Goal: Task Accomplishment & Management: Manage account settings

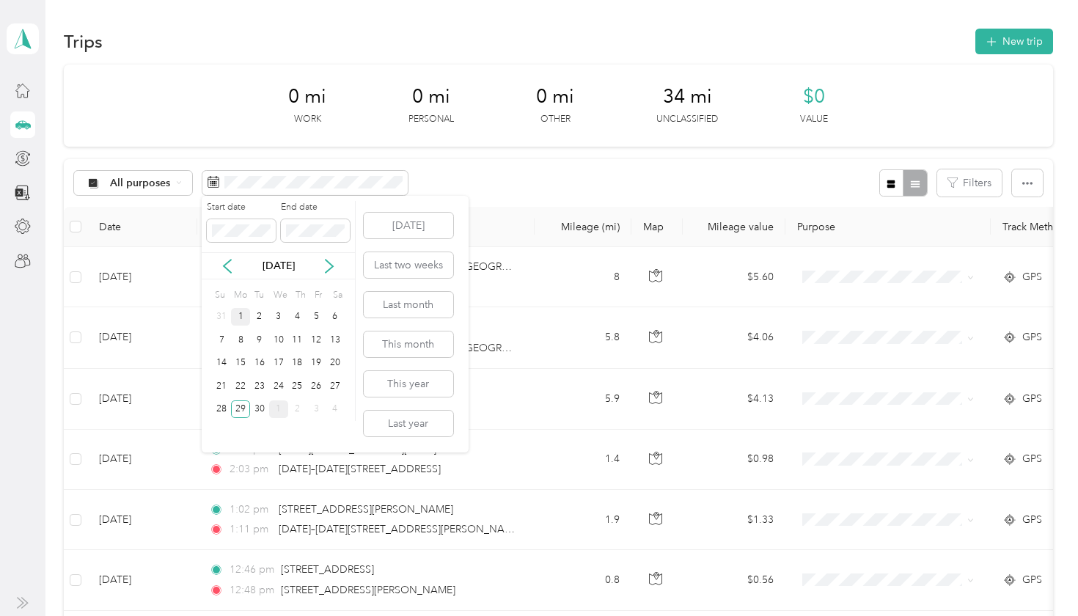
click at [239, 317] on div "1" at bounding box center [240, 317] width 19 height 18
click at [245, 362] on div "15" at bounding box center [240, 363] width 19 height 18
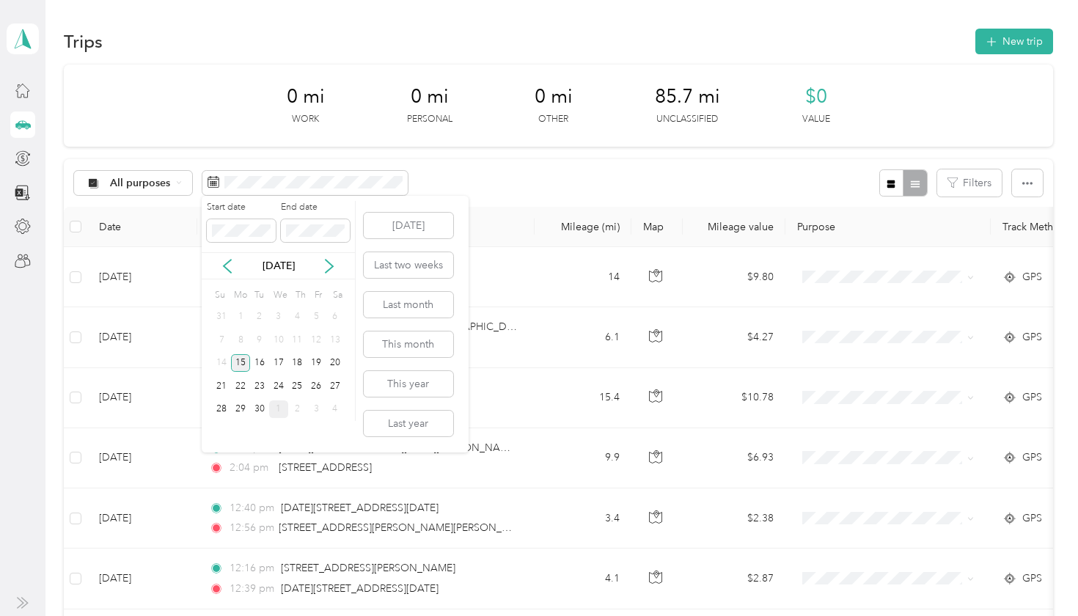
click at [245, 362] on div "15" at bounding box center [240, 363] width 19 height 18
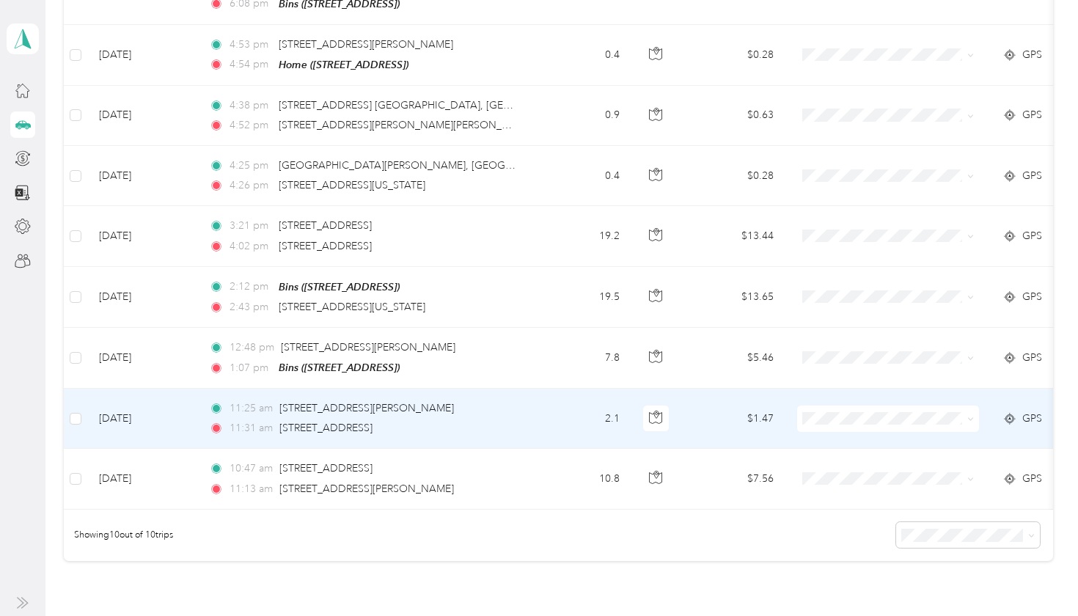
scroll to position [343, 0]
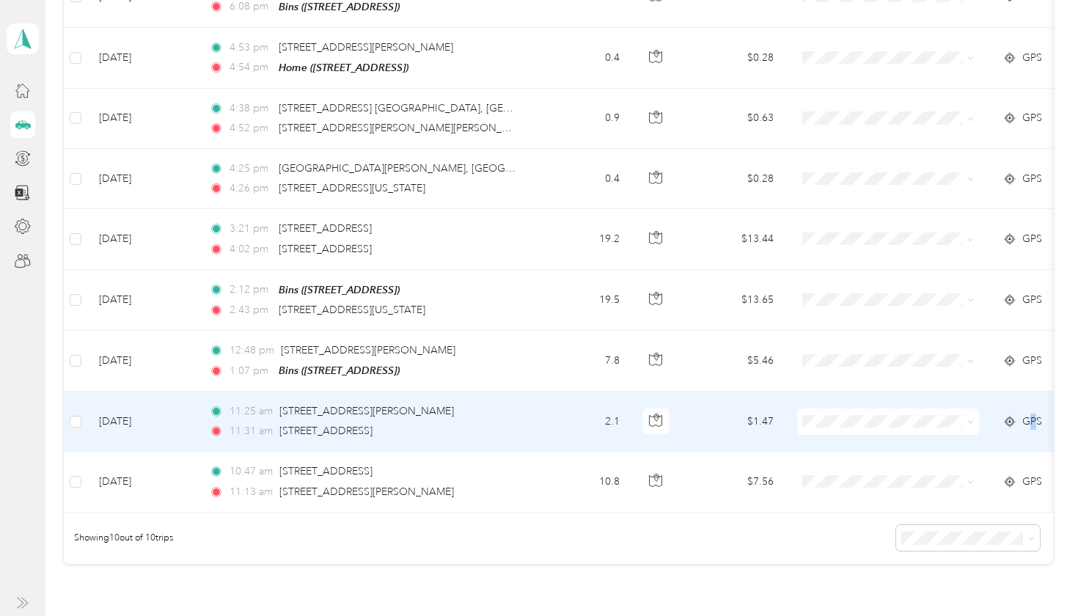
click at [1033, 417] on span "GPS" at bounding box center [1032, 422] width 20 height 16
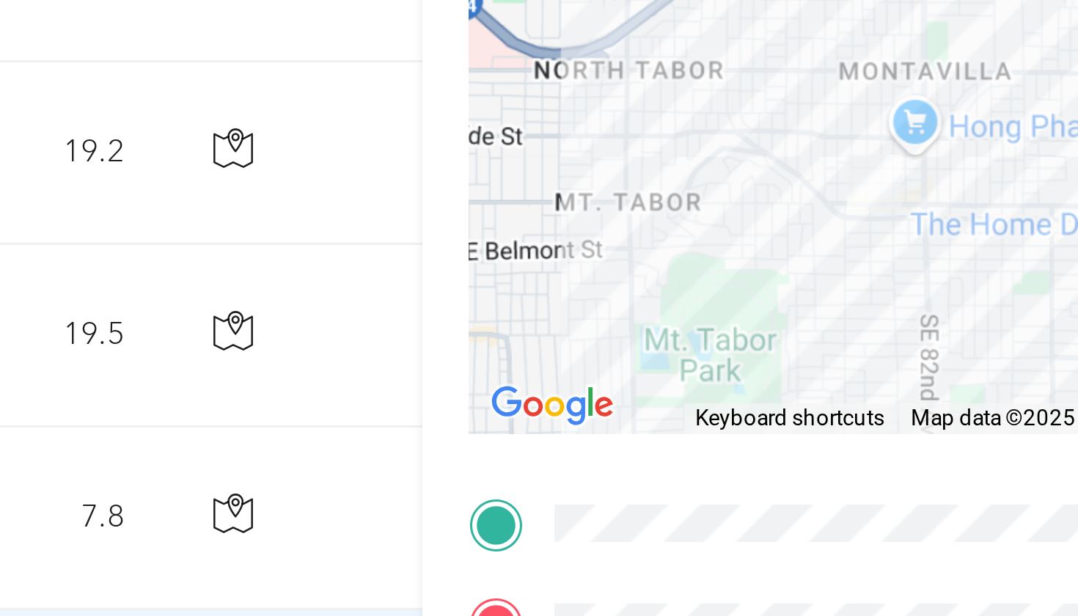
drag, startPoint x: 315, startPoint y: 53, endPoint x: 279, endPoint y: 117, distance: 73.5
click at [734, 150] on div at bounding box center [898, 241] width 329 height 183
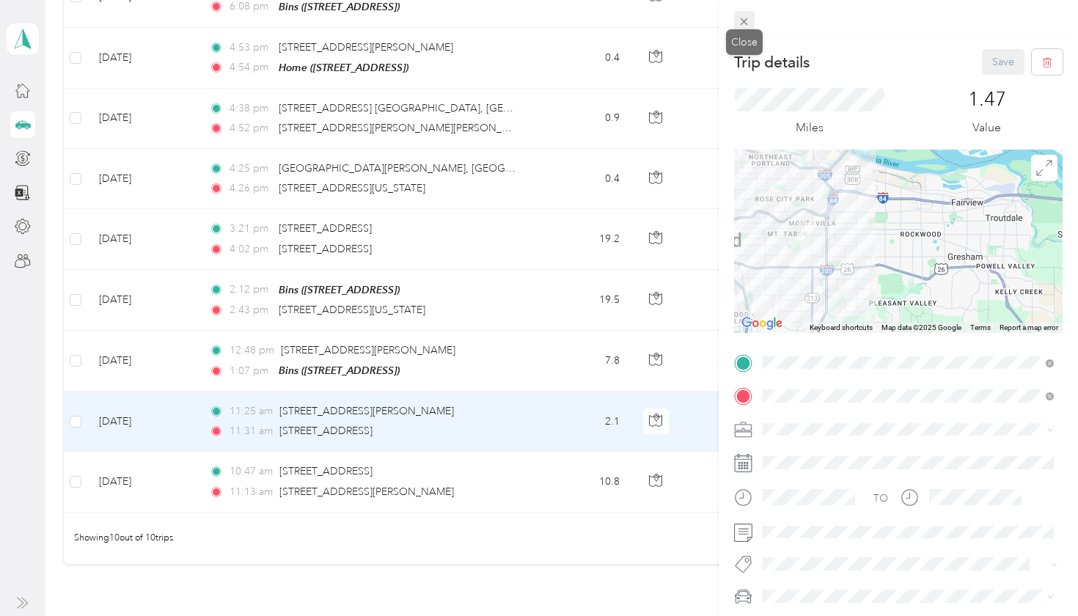
click at [745, 23] on icon at bounding box center [744, 21] width 12 height 12
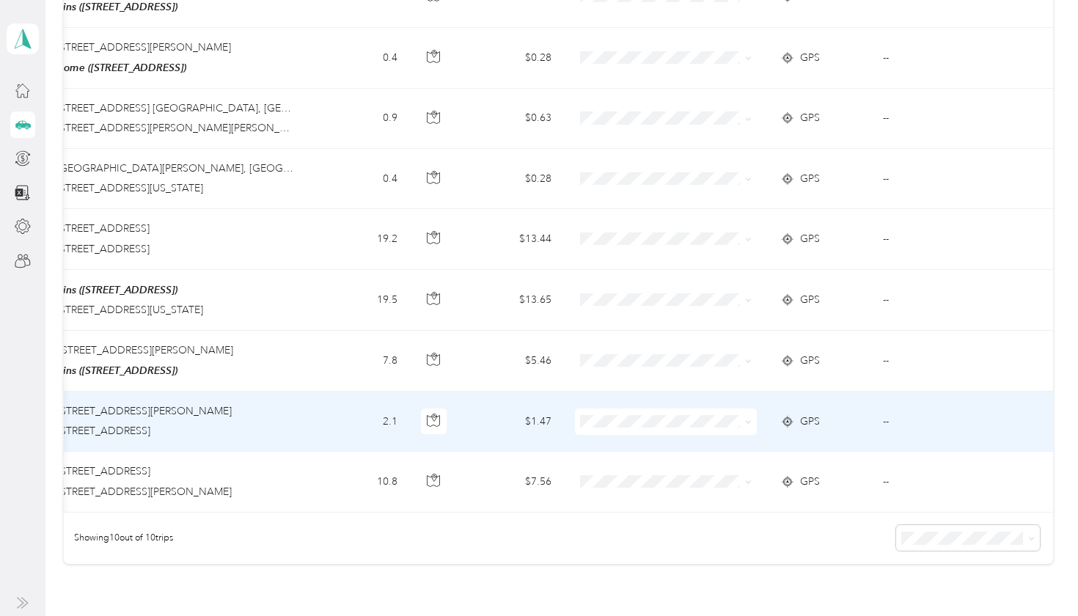
scroll to position [0, 222]
click at [815, 414] on span "GPS" at bounding box center [811, 422] width 20 height 16
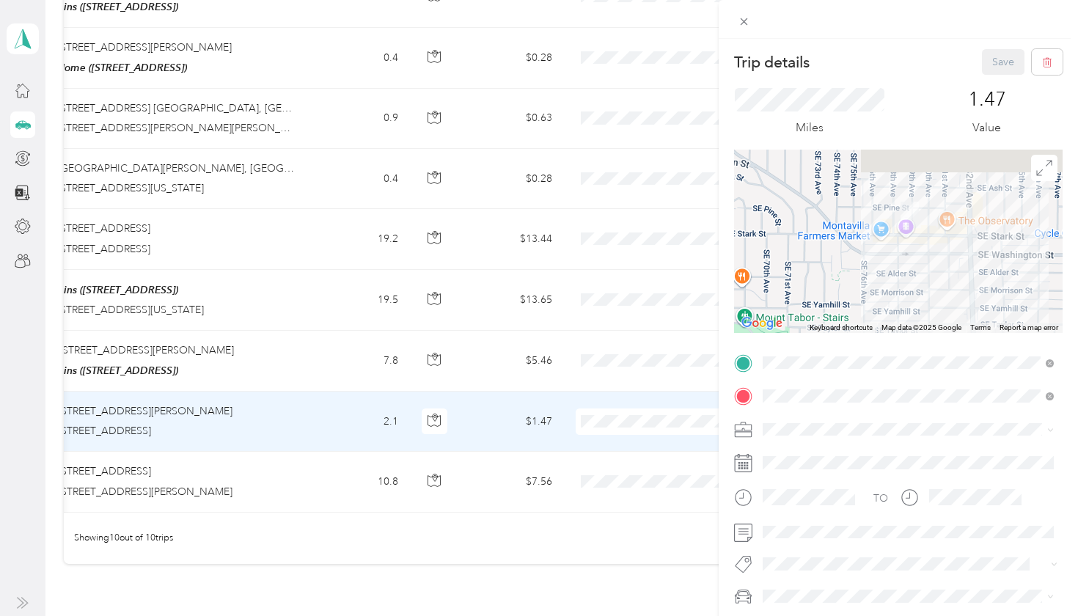
drag, startPoint x: 902, startPoint y: 198, endPoint x: 902, endPoint y: 288, distance: 89.5
click at [902, 288] on div at bounding box center [898, 241] width 329 height 183
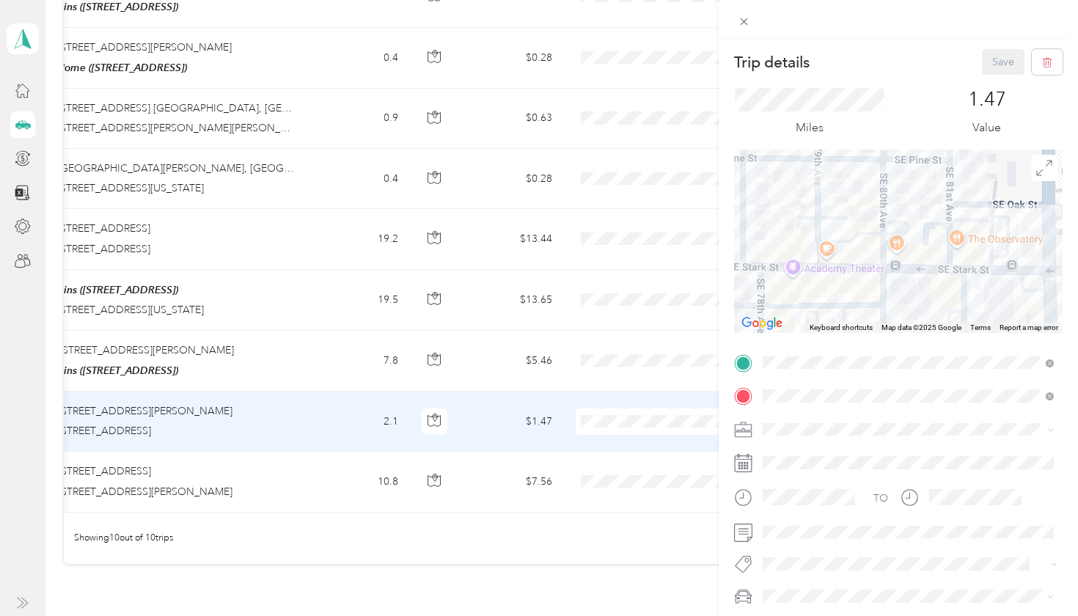
drag, startPoint x: 987, startPoint y: 251, endPoint x: 890, endPoint y: 234, distance: 99.0
click at [890, 234] on div at bounding box center [898, 241] width 329 height 183
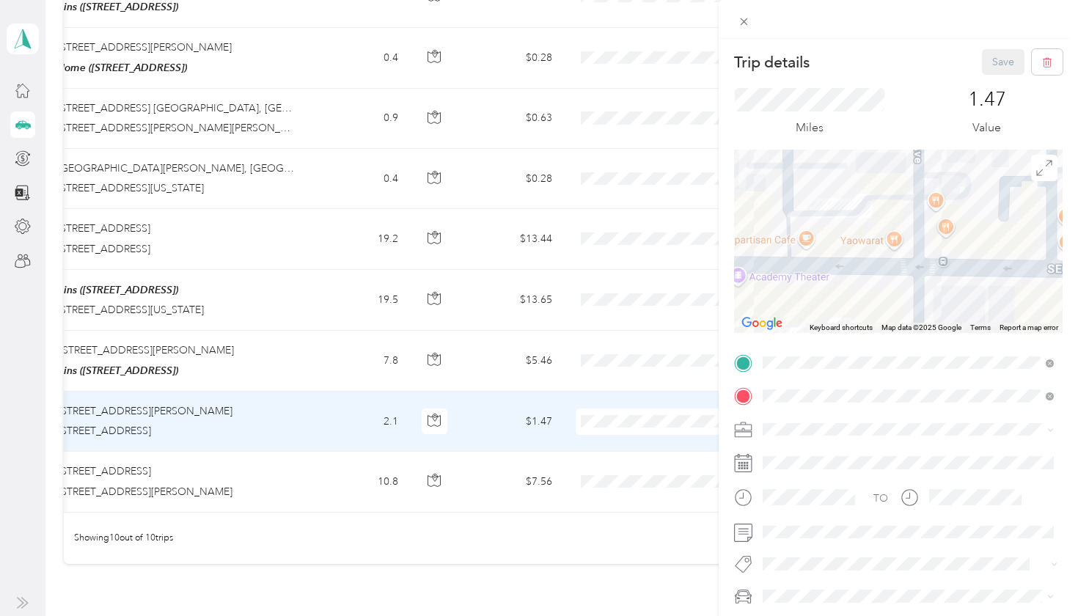
click at [208, 301] on div "Trip details Save This trip cannot be edited because it is either under review,…" at bounding box center [539, 308] width 1078 height 616
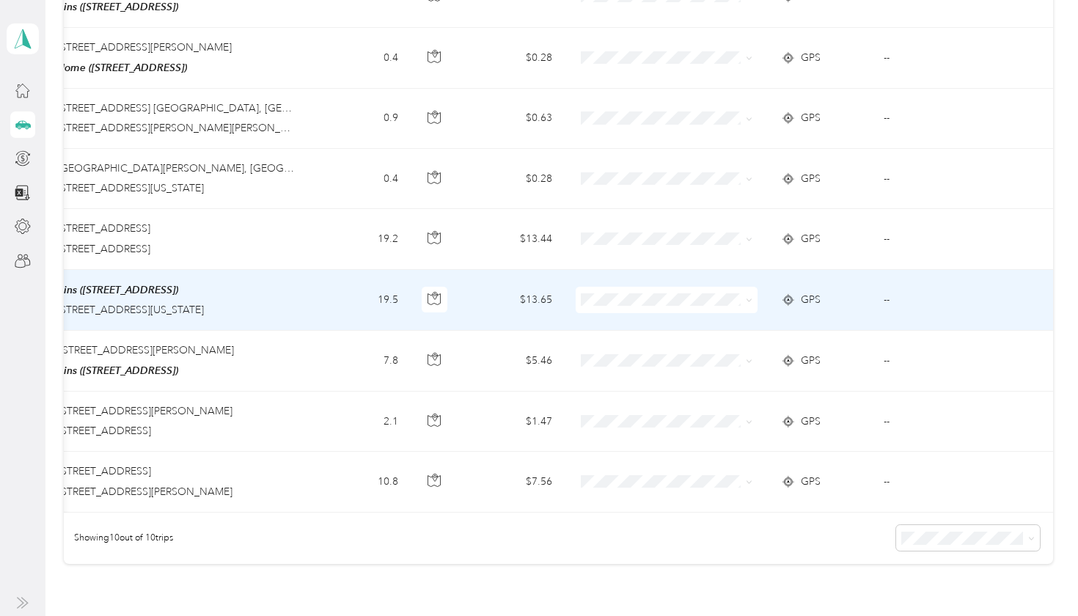
click at [806, 292] on span "GPS" at bounding box center [811, 300] width 20 height 16
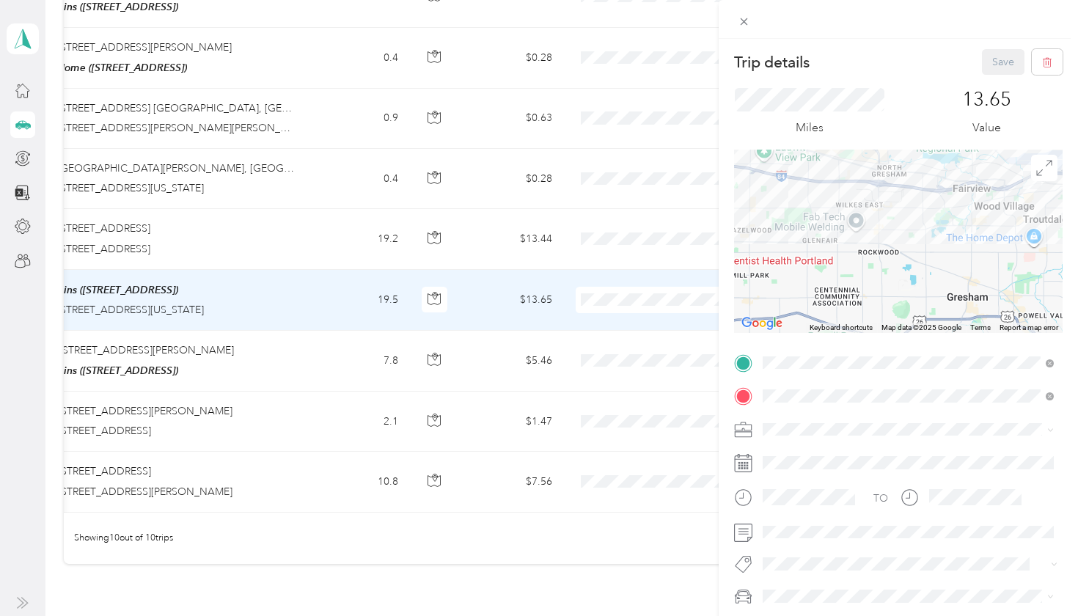
drag, startPoint x: 954, startPoint y: 226, endPoint x: 726, endPoint y: 335, distance: 252.3
click at [726, 335] on form "Trip details Save This trip cannot be edited because it is either under review,…" at bounding box center [898, 360] width 359 height 623
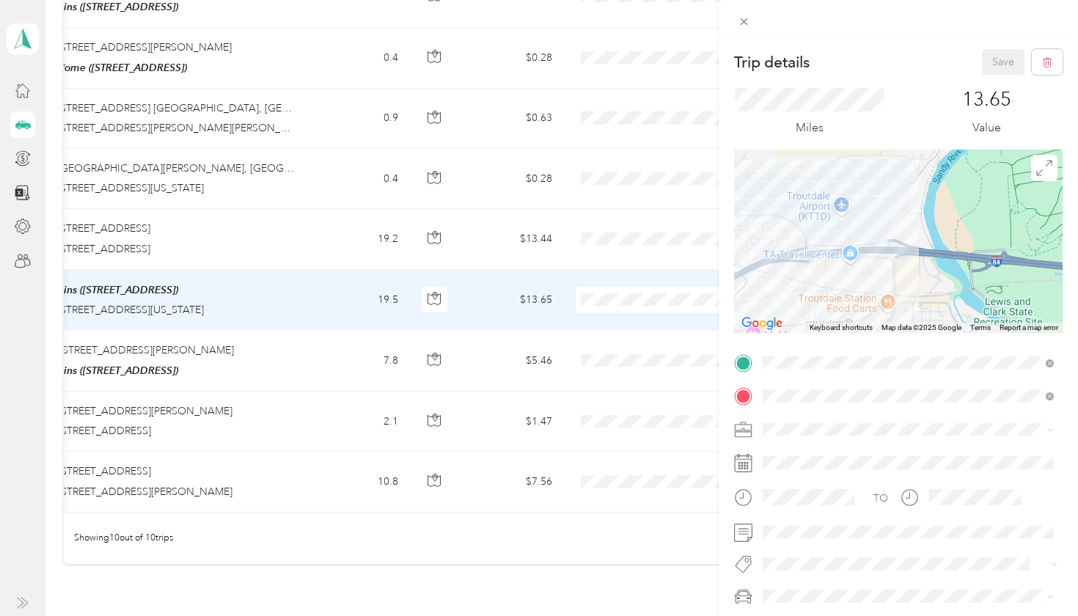
drag, startPoint x: 830, startPoint y: 294, endPoint x: 865, endPoint y: 220, distance: 81.7
click at [865, 220] on div at bounding box center [898, 241] width 329 height 183
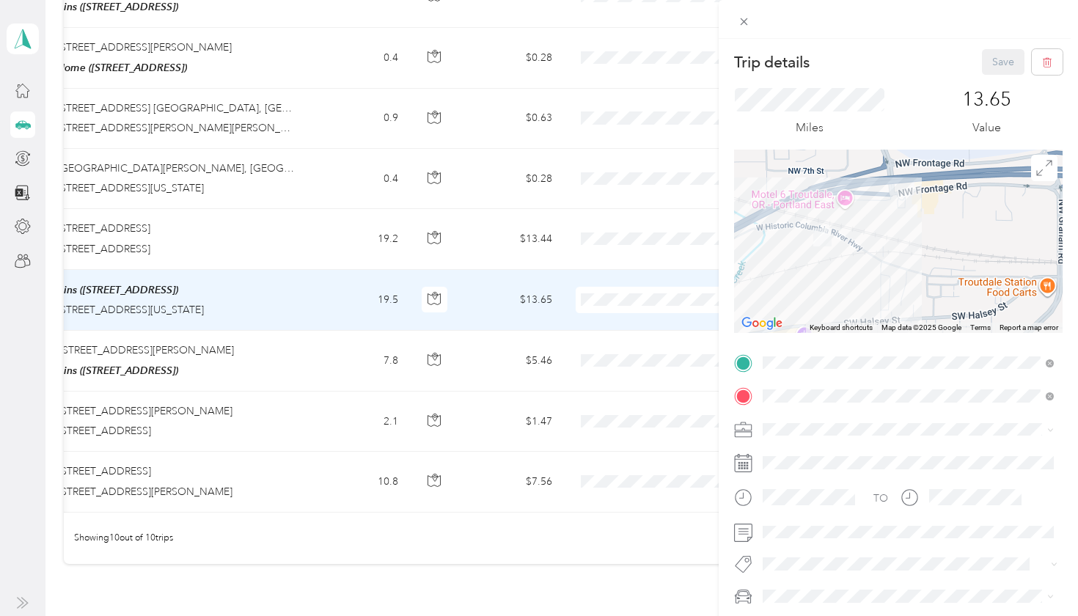
drag, startPoint x: 807, startPoint y: 259, endPoint x: 860, endPoint y: 251, distance: 54.1
click at [859, 251] on div at bounding box center [898, 241] width 329 height 183
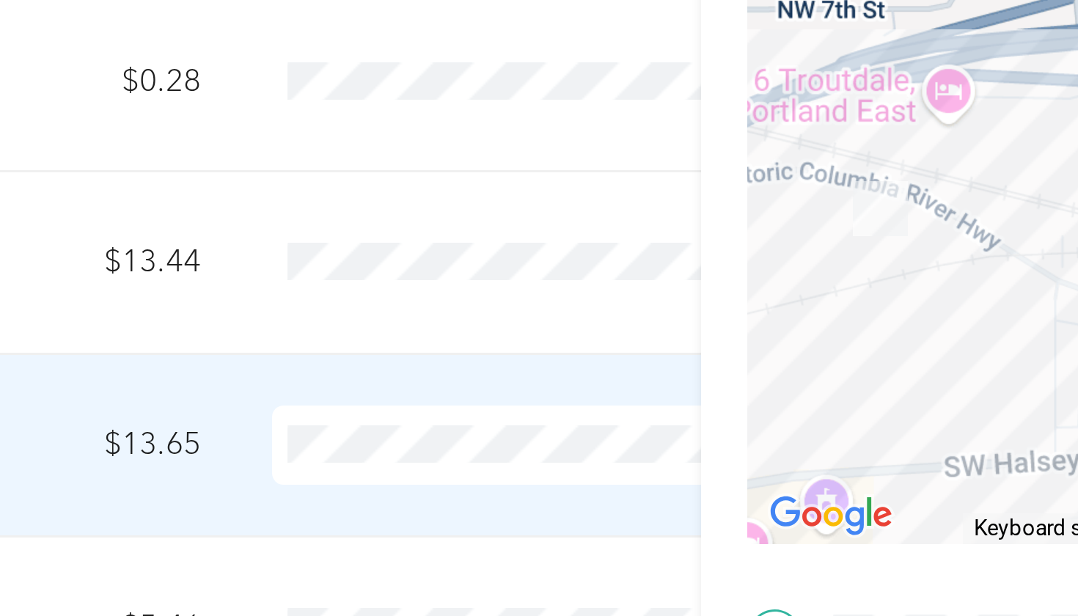
click at [734, 150] on div at bounding box center [898, 241] width 329 height 183
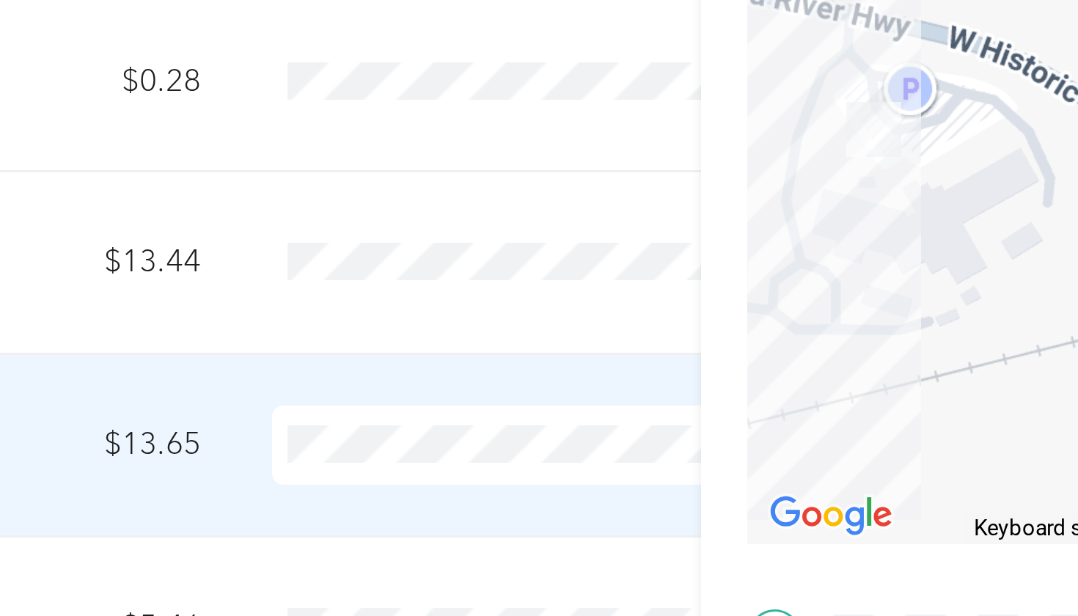
click at [767, 186] on img at bounding box center [776, 195] width 18 height 18
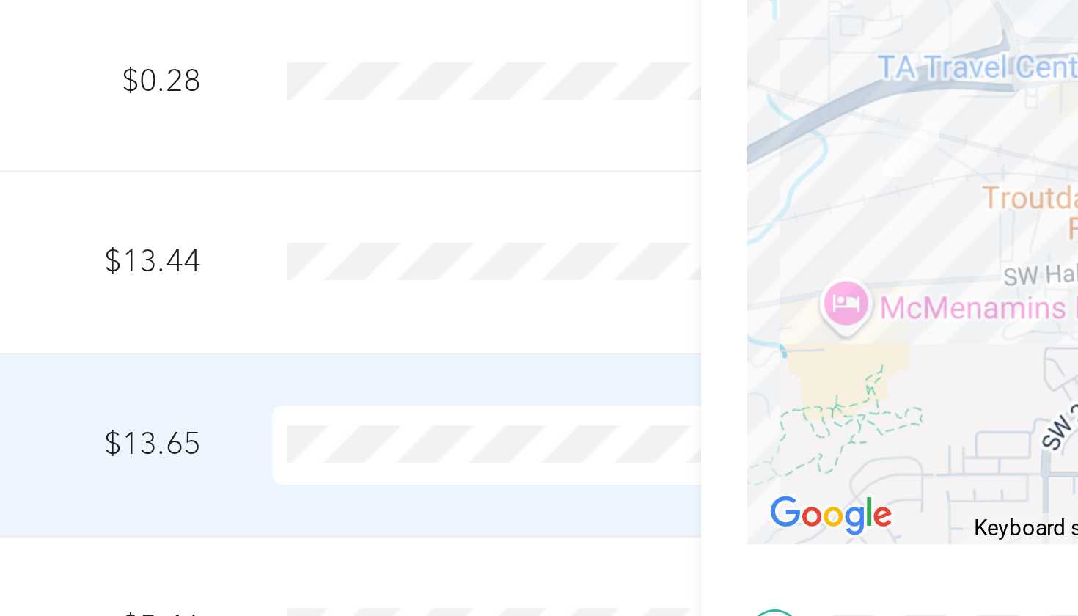
click at [734, 150] on div at bounding box center [898, 241] width 329 height 183
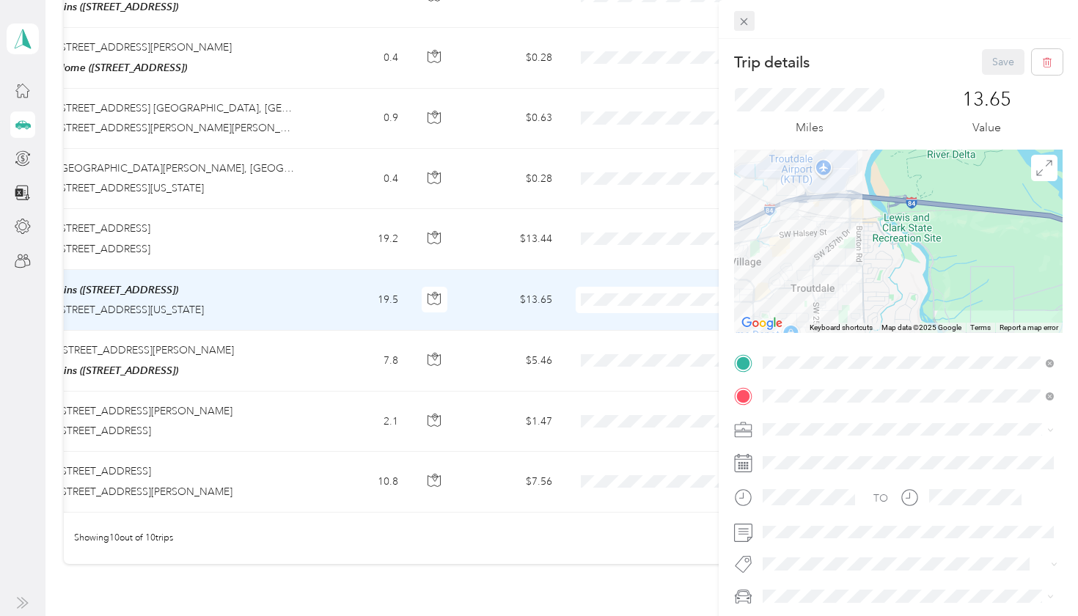
click at [741, 24] on icon at bounding box center [744, 21] width 12 height 12
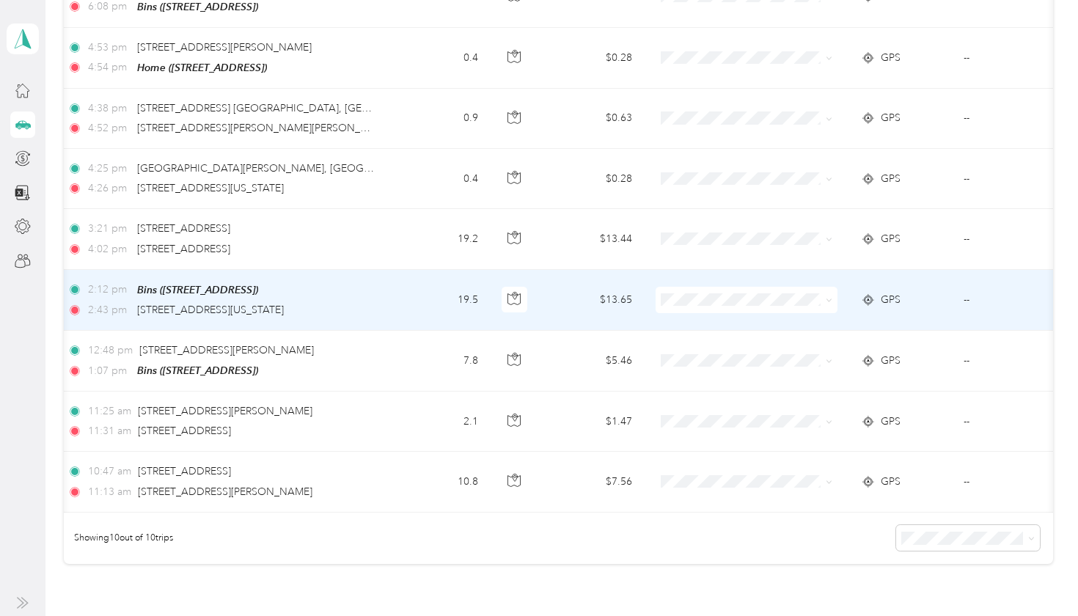
scroll to position [0, 141]
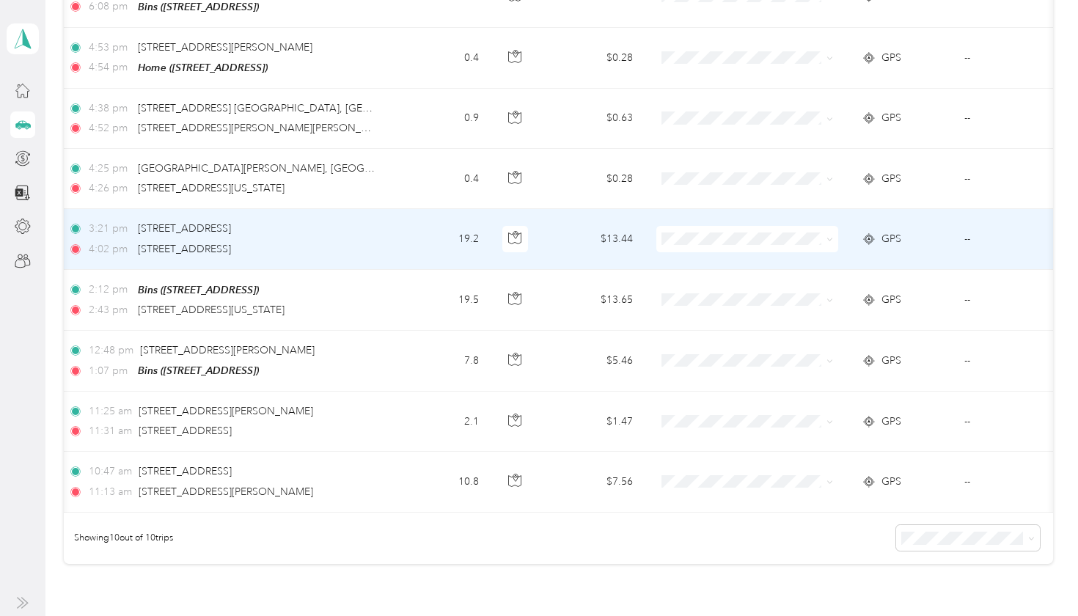
click at [891, 234] on span "GPS" at bounding box center [892, 239] width 20 height 16
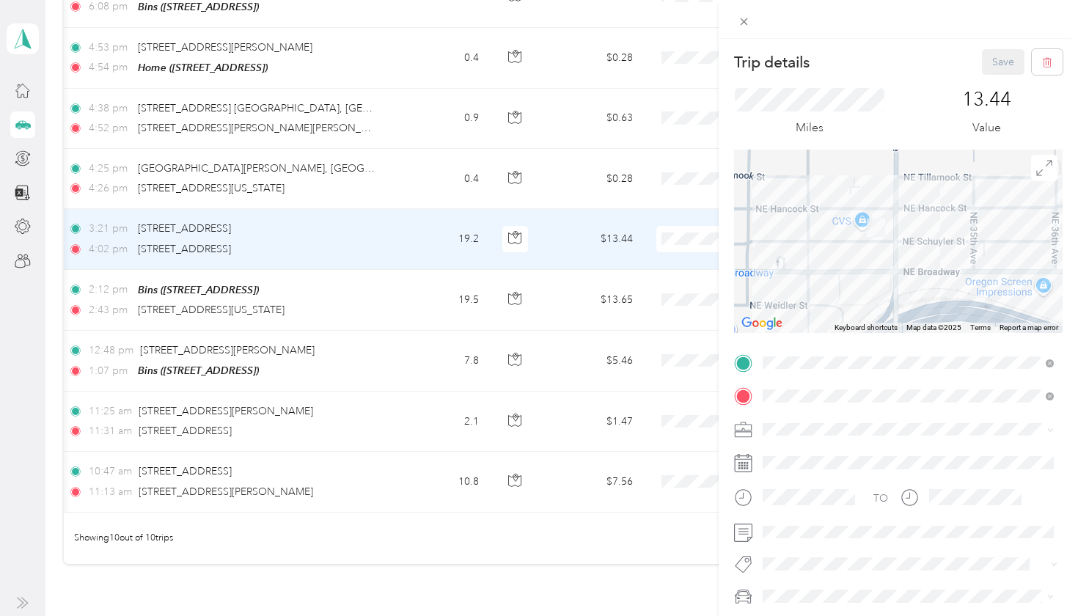
drag, startPoint x: 822, startPoint y: 243, endPoint x: 927, endPoint y: 244, distance: 105.6
click at [927, 244] on div at bounding box center [898, 241] width 329 height 183
